Goal: Task Accomplishment & Management: Manage account settings

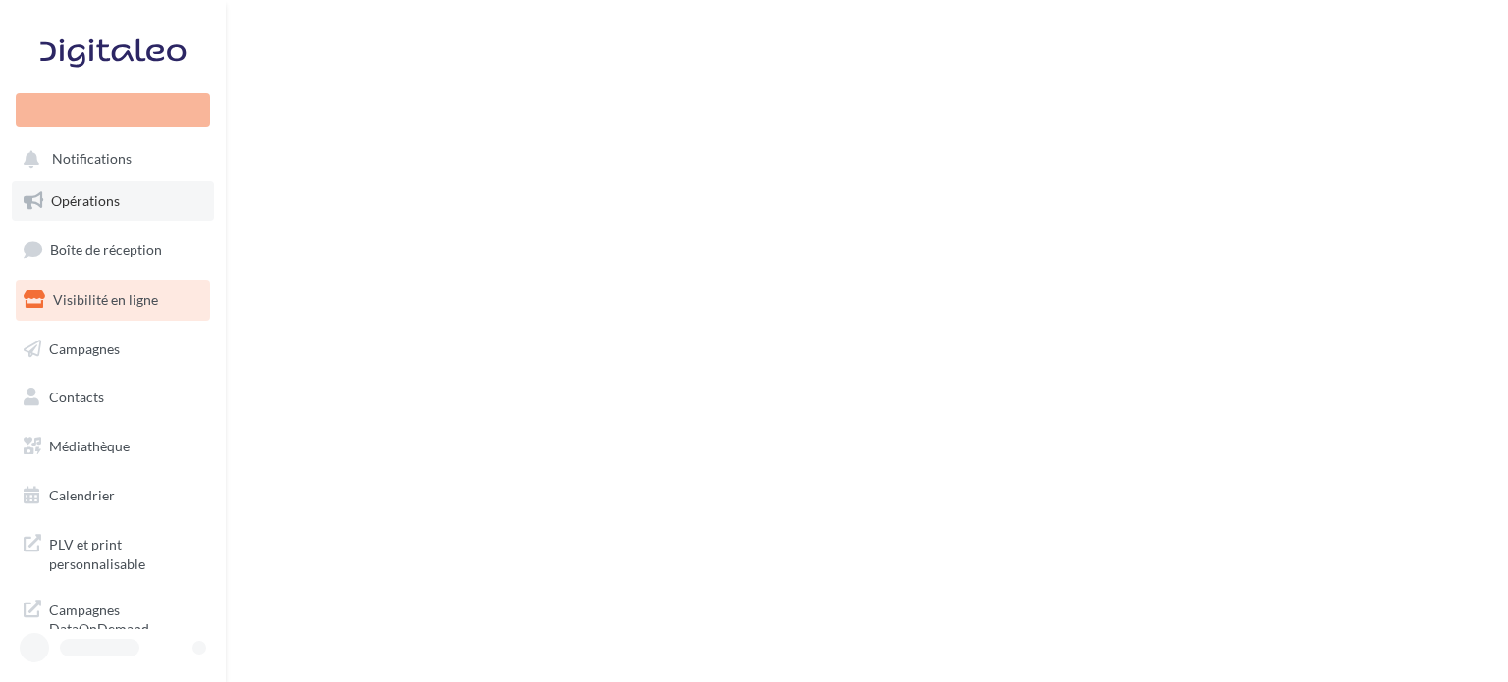
click at [90, 211] on link "Opérations" at bounding box center [113, 201] width 202 height 41
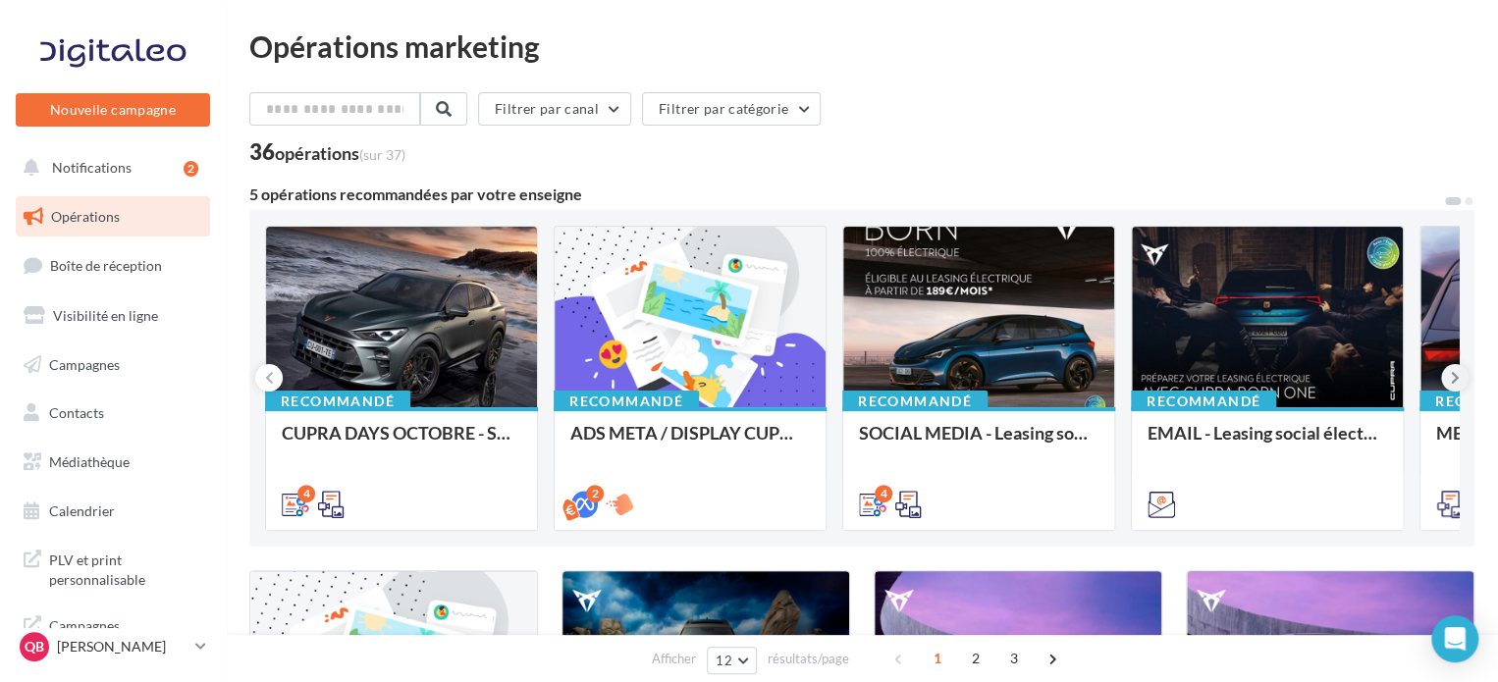
click at [1446, 379] on button at bounding box center [1454, 377] width 27 height 27
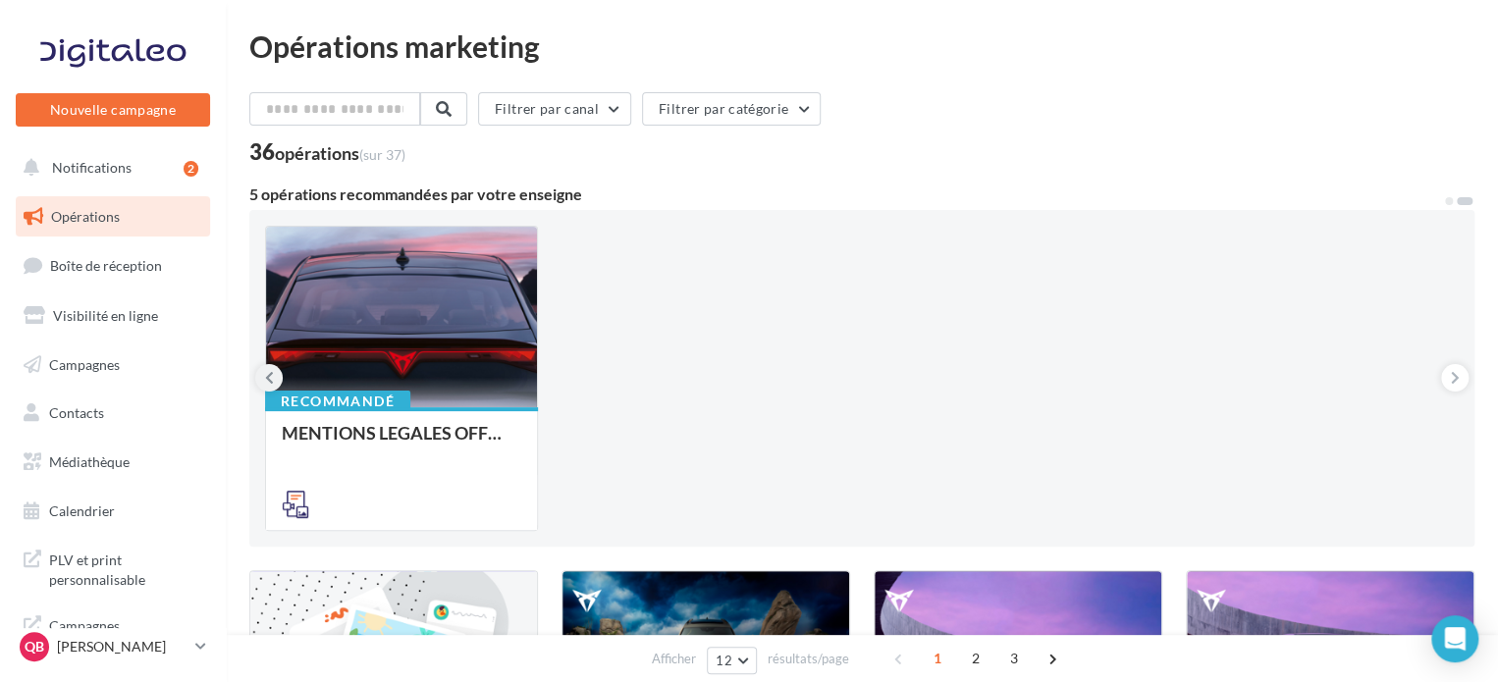
click at [275, 382] on button at bounding box center [268, 377] width 27 height 27
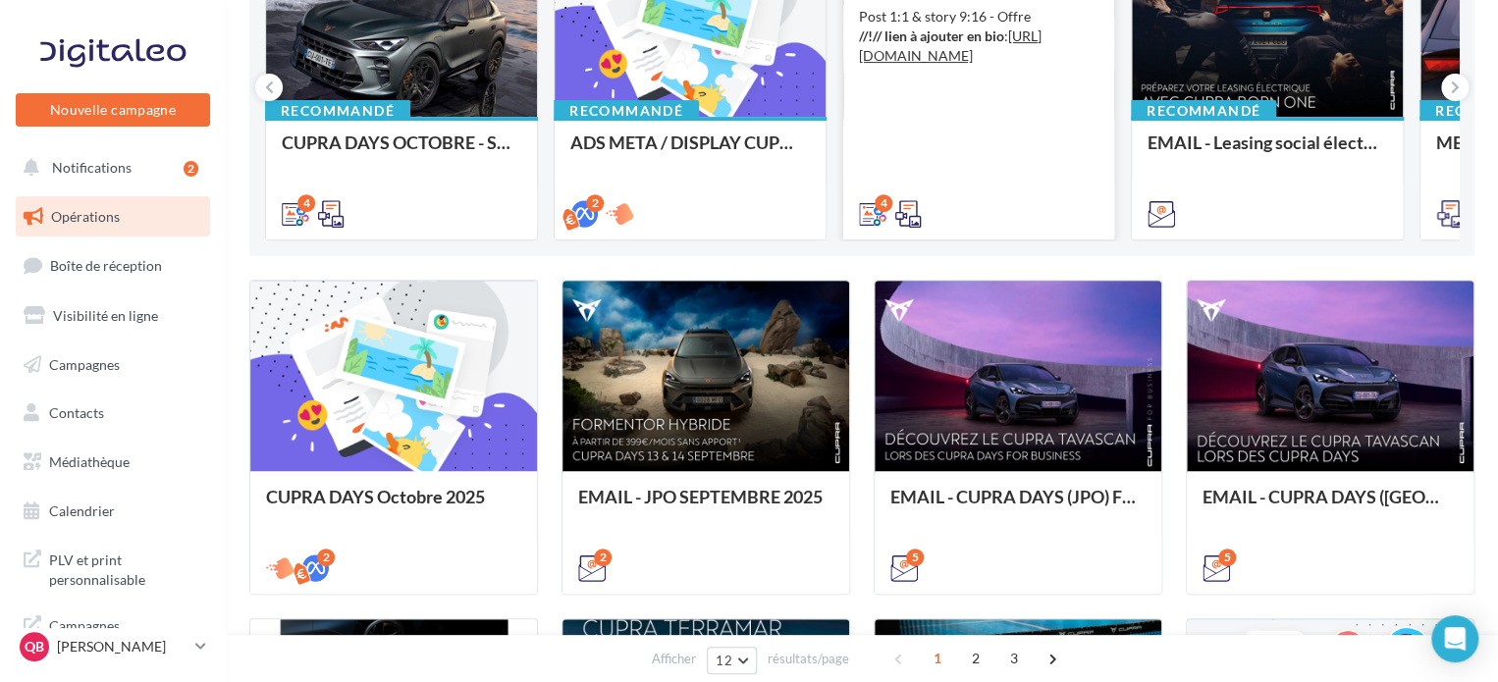
scroll to position [295, 0]
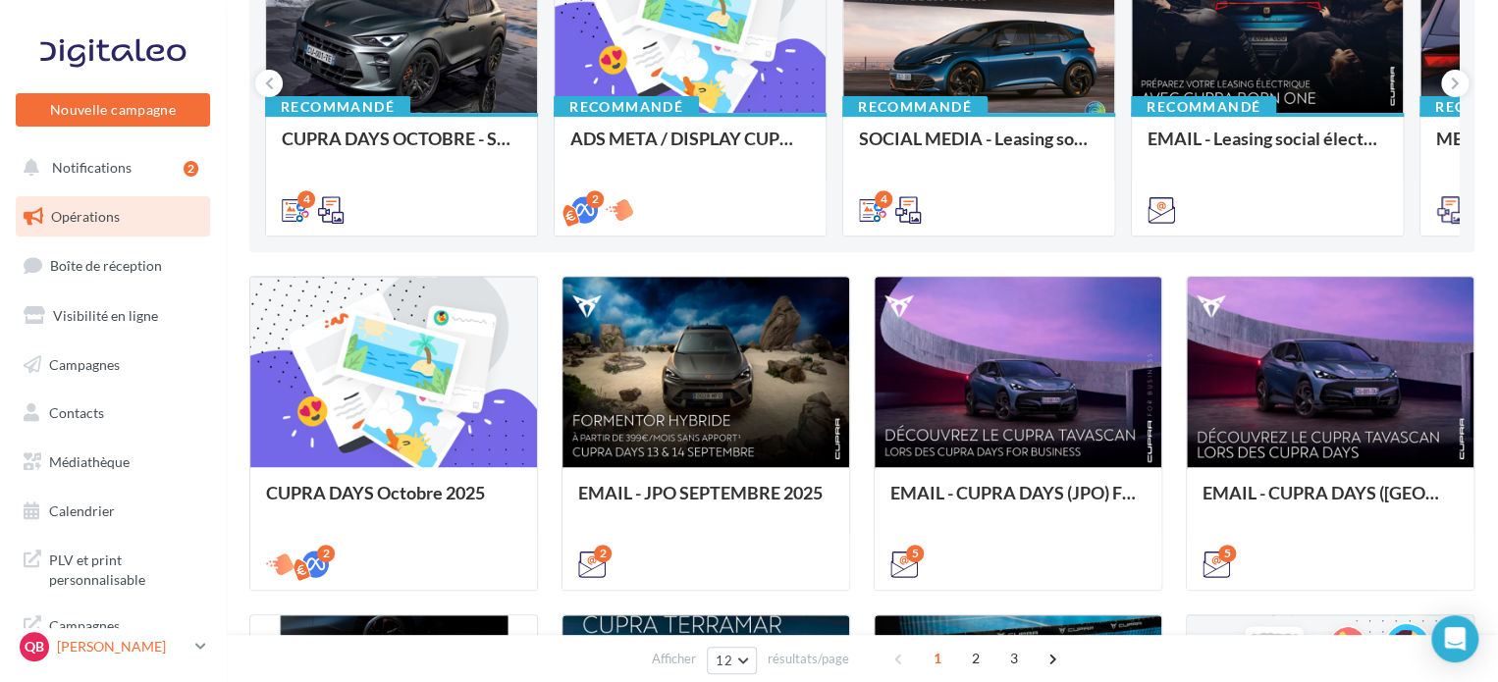
click at [155, 639] on p "Quentin BASSORA" at bounding box center [122, 647] width 131 height 20
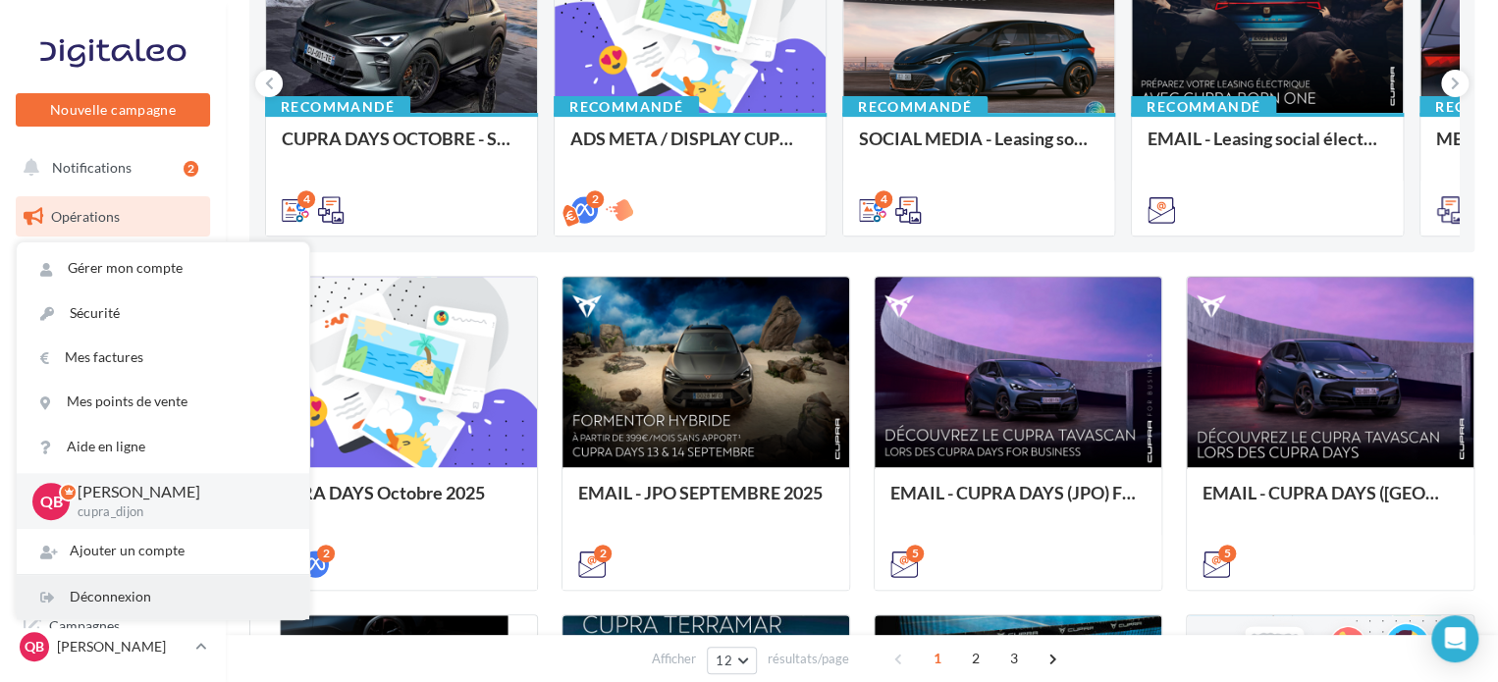
click at [156, 612] on div "Déconnexion" at bounding box center [163, 597] width 293 height 44
